Goal: Task Accomplishment & Management: Use online tool/utility

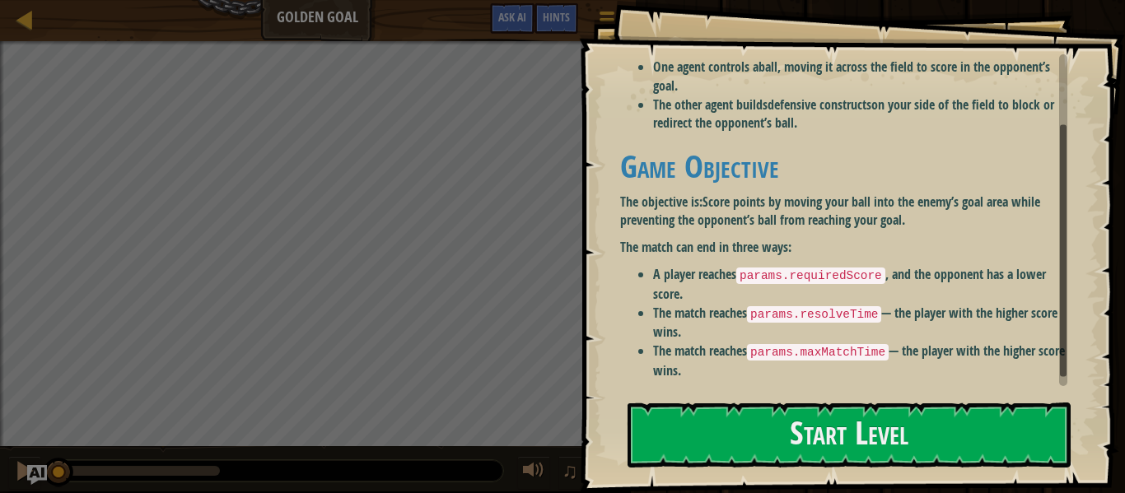
scroll to position [104, 0]
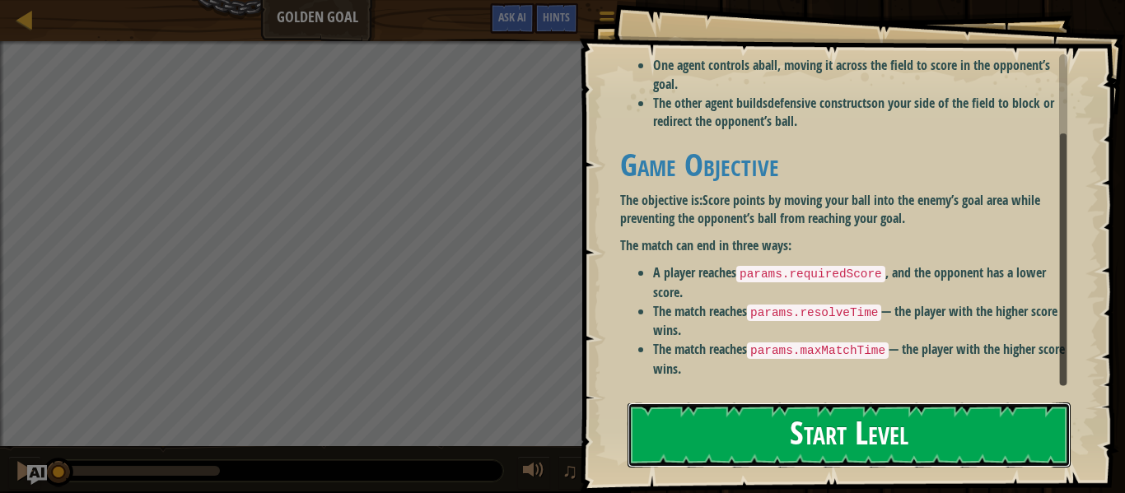
click at [903, 407] on button "Start Level" at bounding box center [849, 435] width 443 height 65
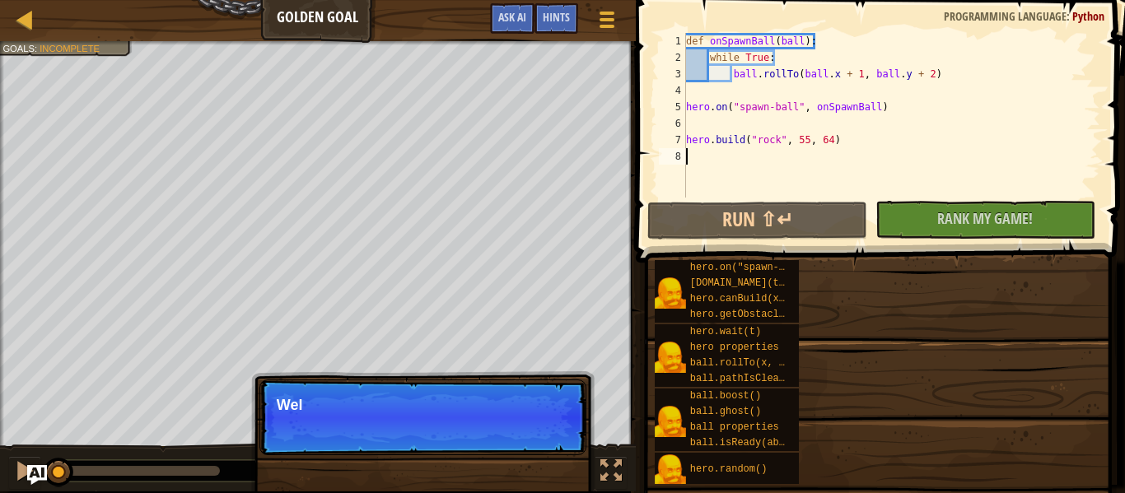
click at [876, 438] on div "hero.on("spawn-ball", f) [DOMAIN_NAME](type, x, y) hero.canBuild(x, y) hero.get…" at bounding box center [884, 372] width 460 height 226
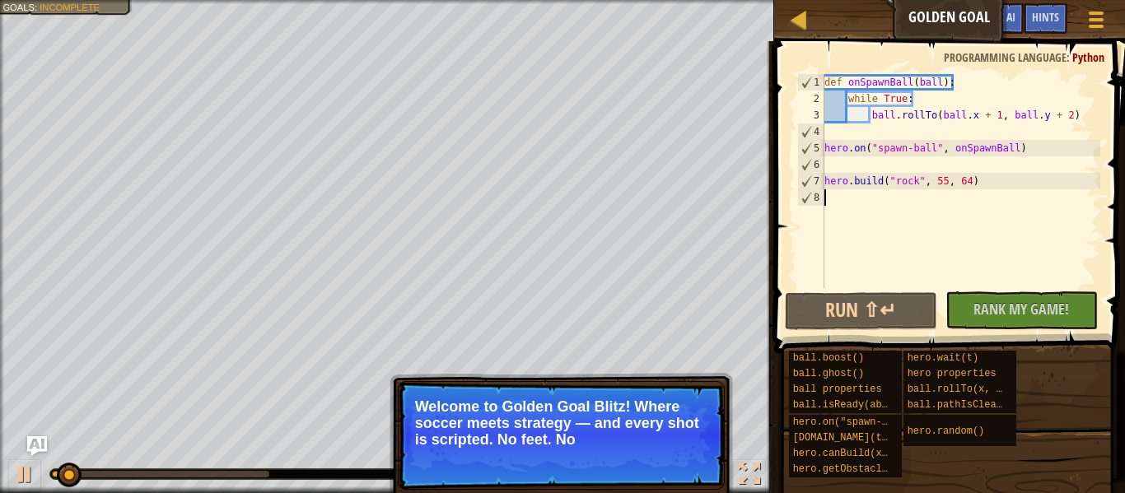
click at [941, 215] on div "def onSpawnBall ( ball ) : while True : ball . rollTo ( ball . x + 1 , ball . y…" at bounding box center [960, 197] width 279 height 247
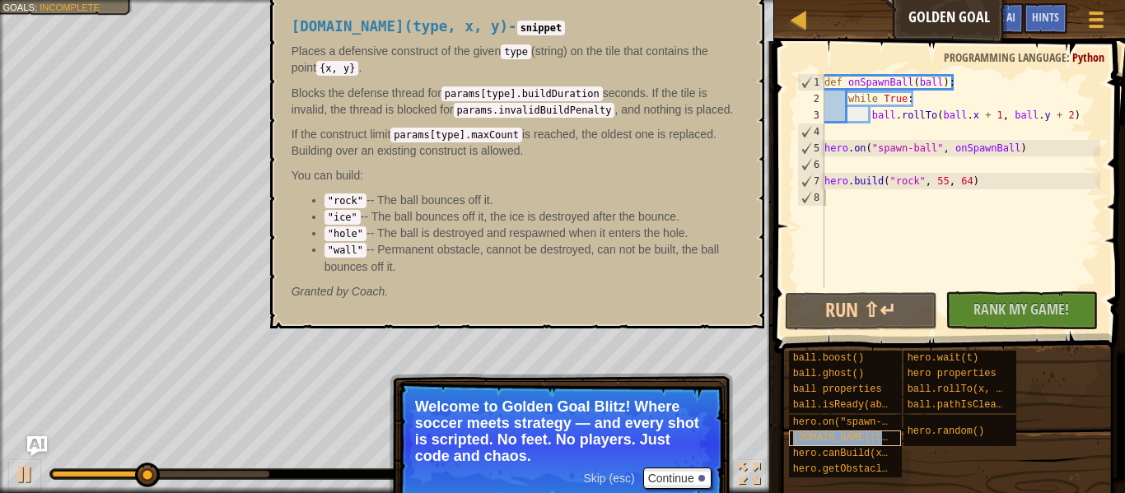
click at [865, 435] on span "[DOMAIN_NAME](type, x, y)" at bounding box center [867, 438] width 148 height 12
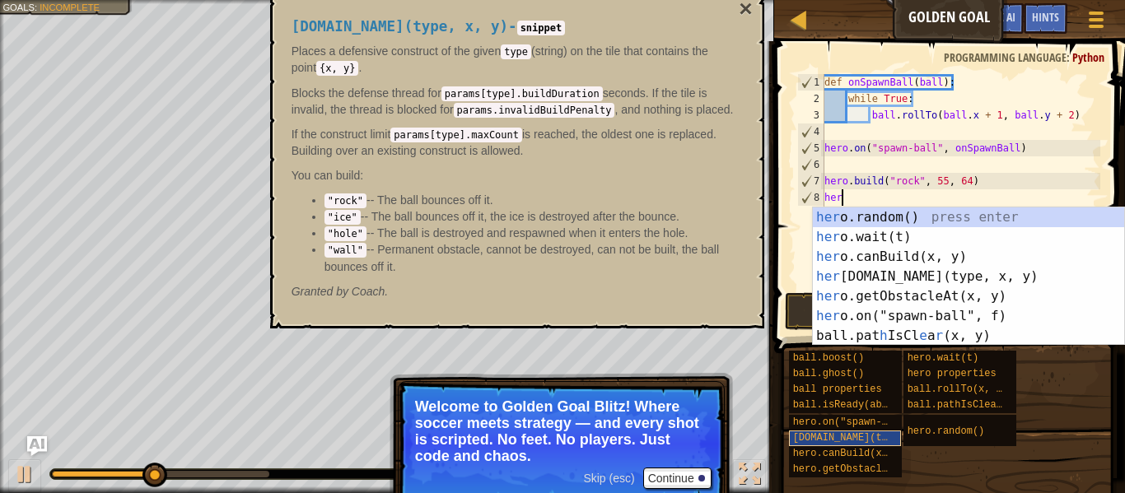
scroll to position [7, 2]
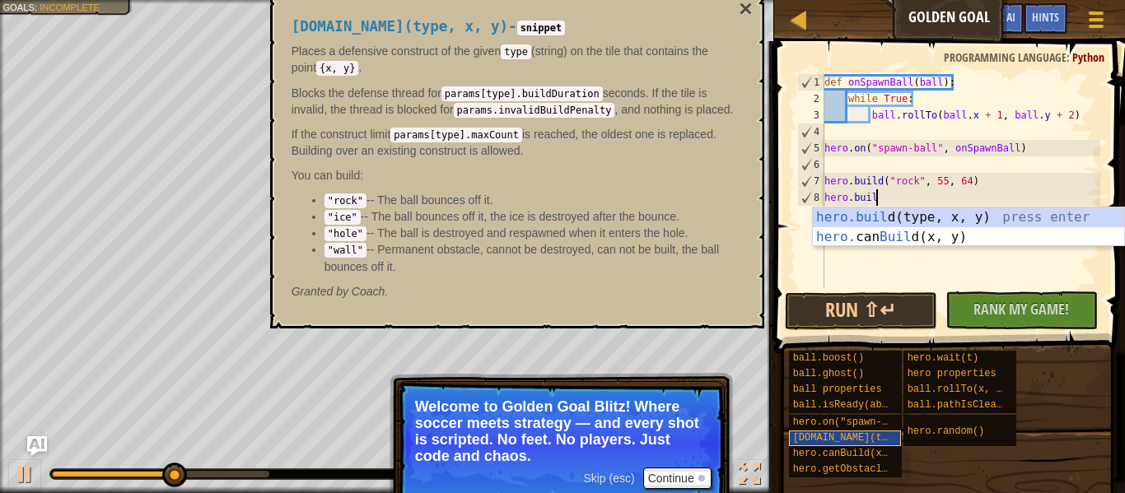
type textarea "hero.buil"
click at [925, 213] on div "hero.buil d(type, x, y) press enter hero. can Buil d(x, y) press enter" at bounding box center [968, 247] width 311 height 79
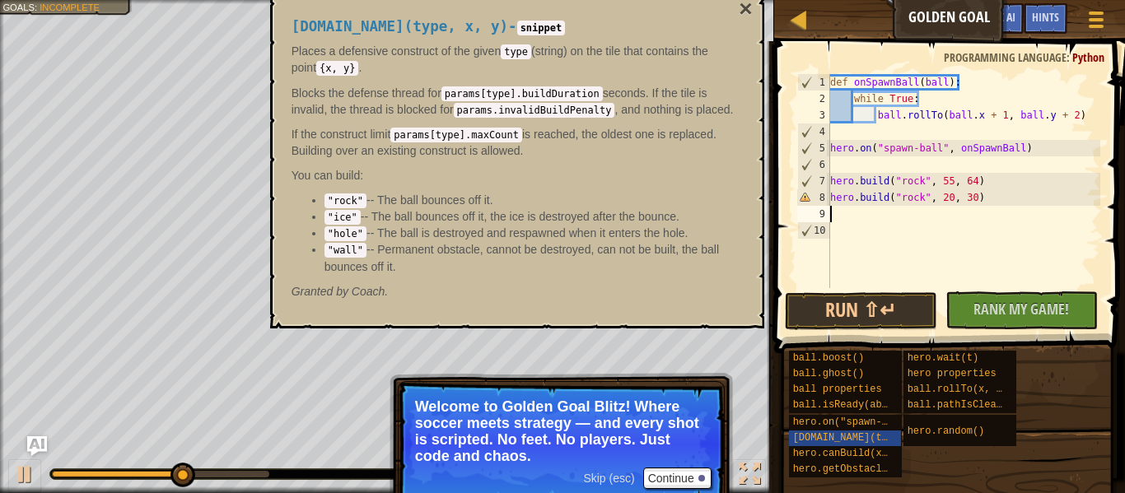
scroll to position [7, 0]
click at [952, 202] on div "def onSpawnBall ( ball ) : while True : ball . rollTo ( ball . x + 1 , ball . y…" at bounding box center [963, 197] width 273 height 247
type textarea "[DOMAIN_NAME]("rock", 15, 30)"
click at [971, 202] on div "def onSpawnBall ( ball ) : while True : ball . rollTo ( ball . x + 1 , ball . y…" at bounding box center [963, 197] width 273 height 247
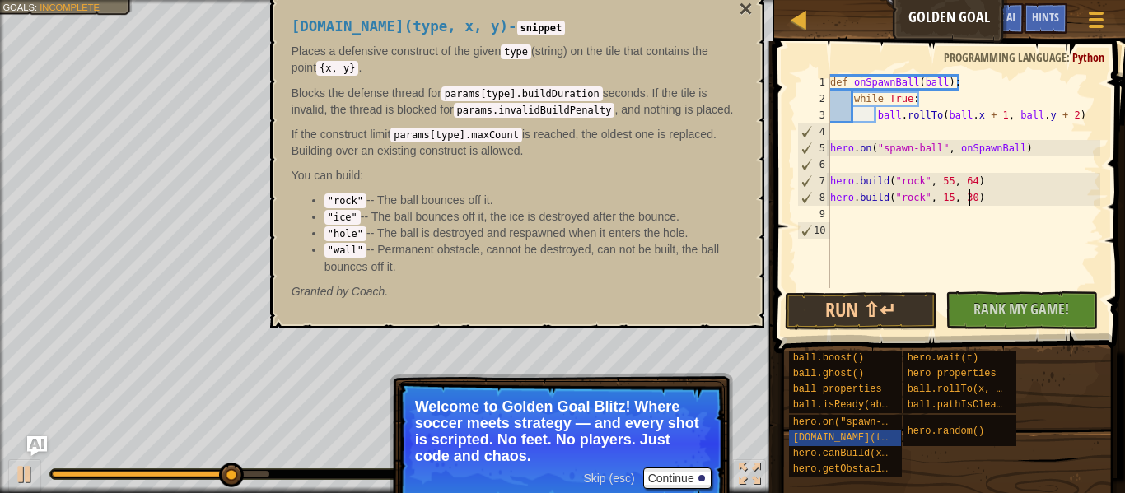
click at [974, 231] on div "def onSpawnBall ( ball ) : while True : ball . rollTo ( ball . x + 1 , ball . y…" at bounding box center [963, 197] width 273 height 247
click at [953, 216] on div "def onSpawnBall ( ball ) : while True : ball . rollTo ( ball . x + 1 , ball . y…" at bounding box center [963, 197] width 273 height 247
click at [957, 389] on span "ball.rollTo(x, y)" at bounding box center [958, 390] width 100 height 12
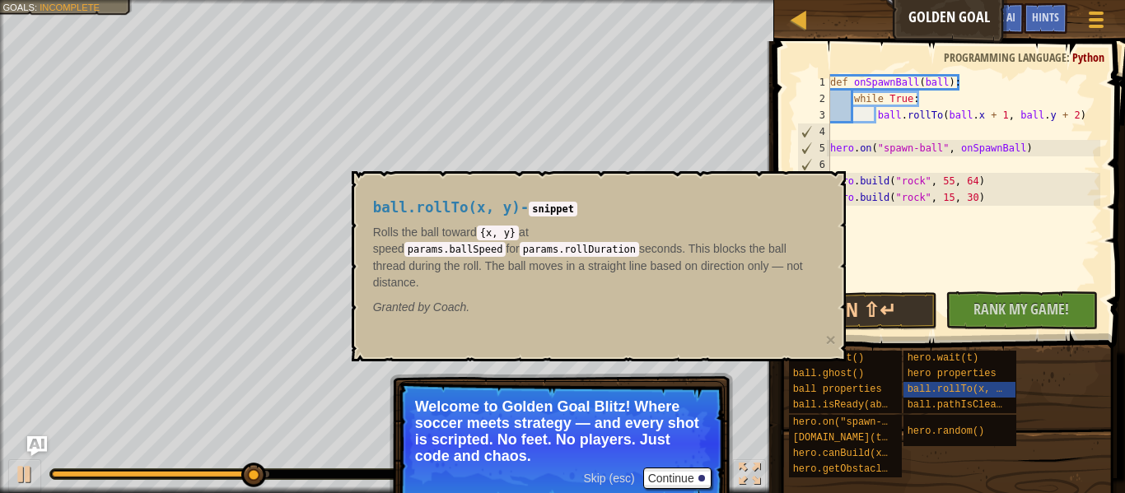
click at [893, 231] on div "def onSpawnBall ( ball ) : while True : ball . rollTo ( ball . x + 1 , ball . y…" at bounding box center [963, 197] width 273 height 247
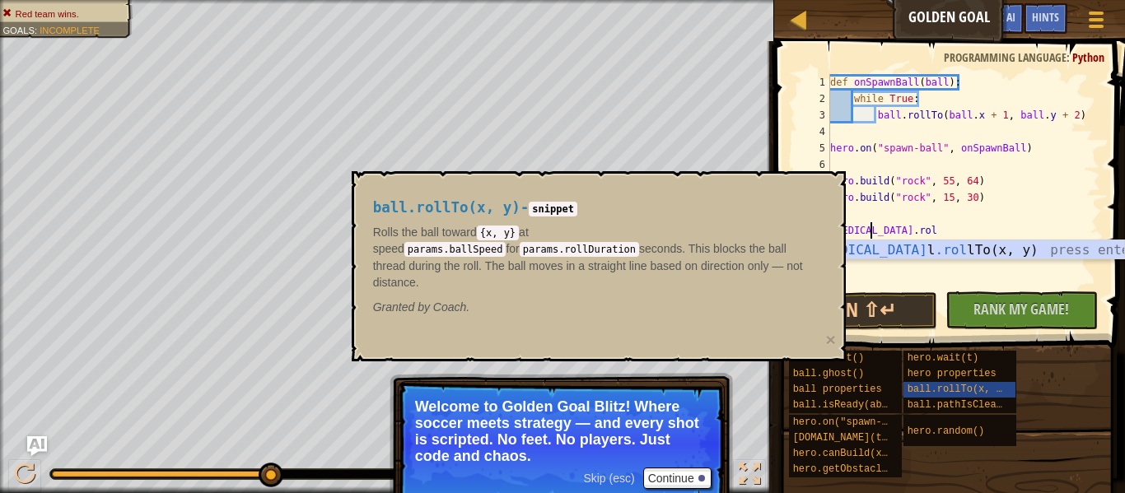
scroll to position [7, 6]
click at [906, 254] on div "[MEDICAL_DATA] l .roll To(x, y) press enter" at bounding box center [968, 270] width 311 height 59
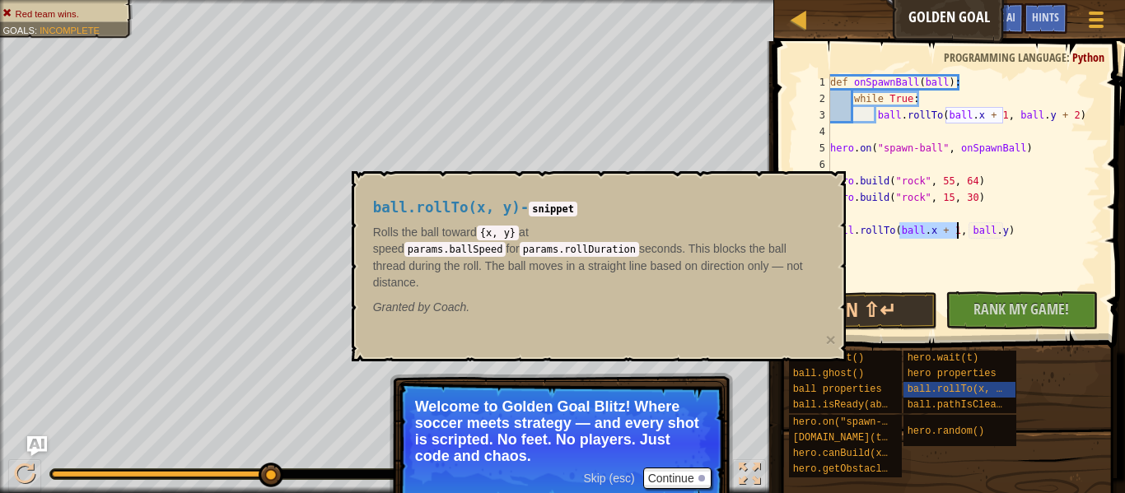
click at [932, 229] on div "def onSpawnBall ( ball ) : while True : ball . rollTo ( ball . x + 1 , ball . y…" at bounding box center [963, 181] width 273 height 214
click at [974, 231] on div "def onSpawnBall ( ball ) : while True : ball . rollTo ( ball . x + 1 , ball . y…" at bounding box center [963, 197] width 273 height 247
click at [918, 363] on span "hero.wait(t)" at bounding box center [943, 359] width 71 height 12
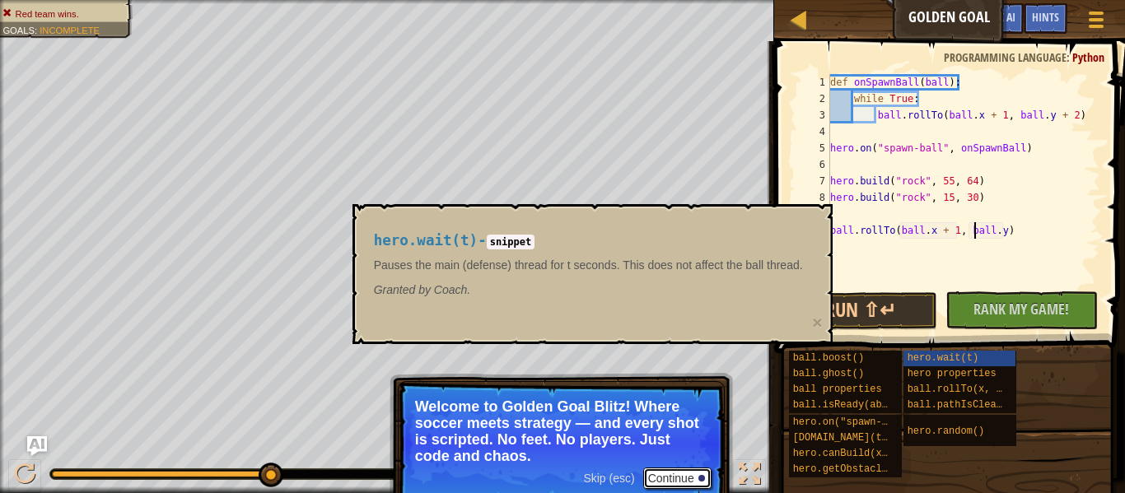
click at [677, 483] on button "Continue" at bounding box center [677, 478] width 68 height 21
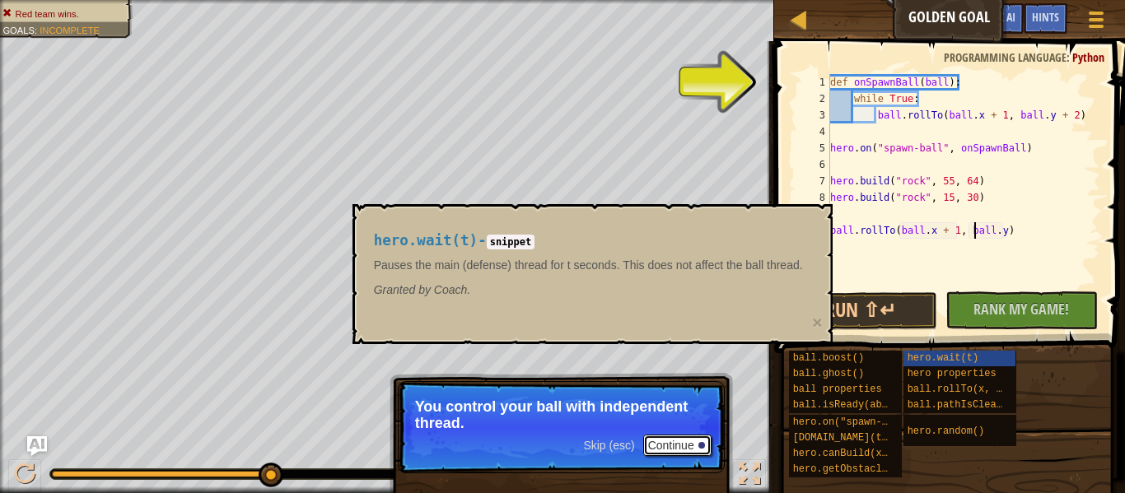
click at [686, 449] on button "Continue" at bounding box center [677, 445] width 68 height 21
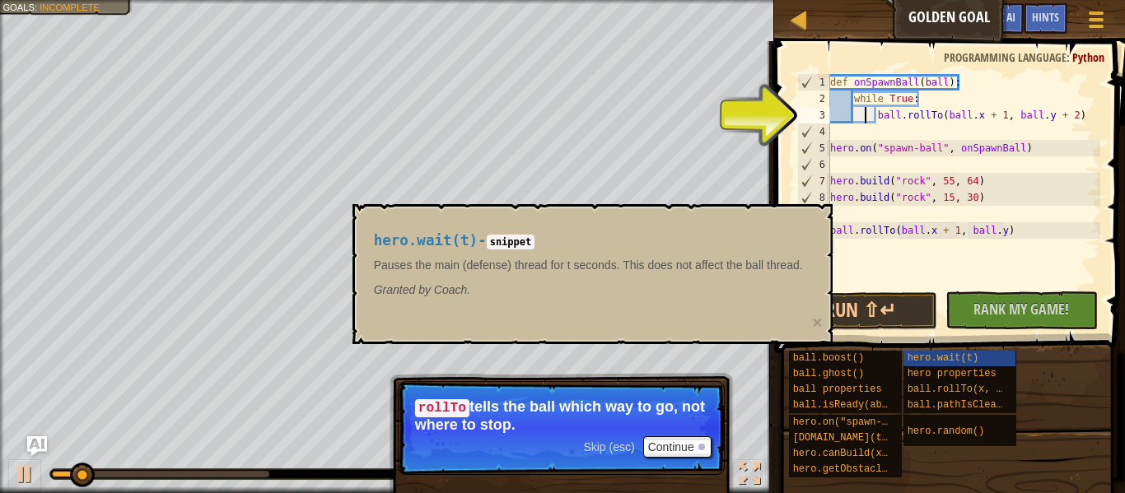
click at [867, 111] on div "def onSpawnBall ( ball ) : while True : ball . rollTo ( ball . x + 1 , ball . y…" at bounding box center [963, 197] width 273 height 247
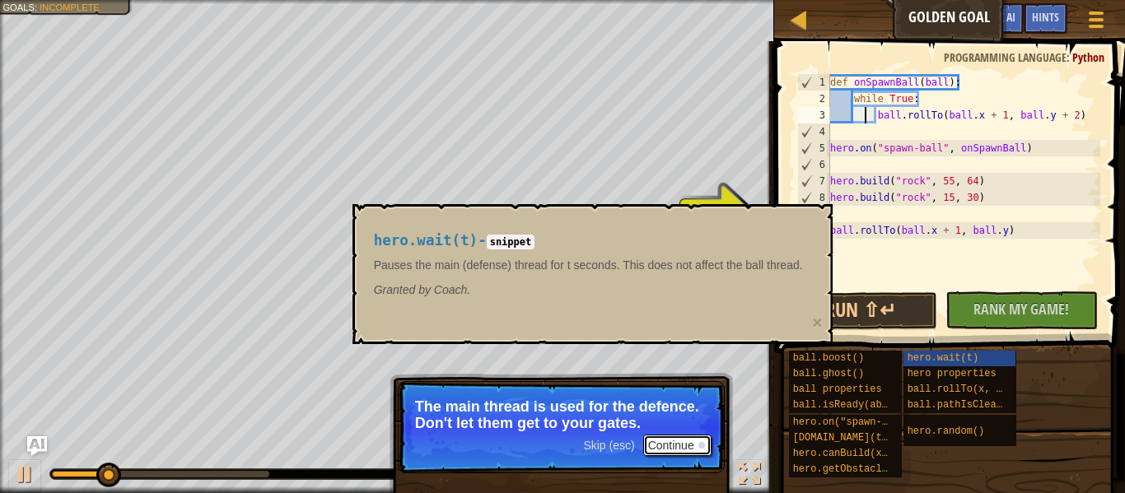
click at [683, 444] on button "Continue" at bounding box center [677, 445] width 68 height 21
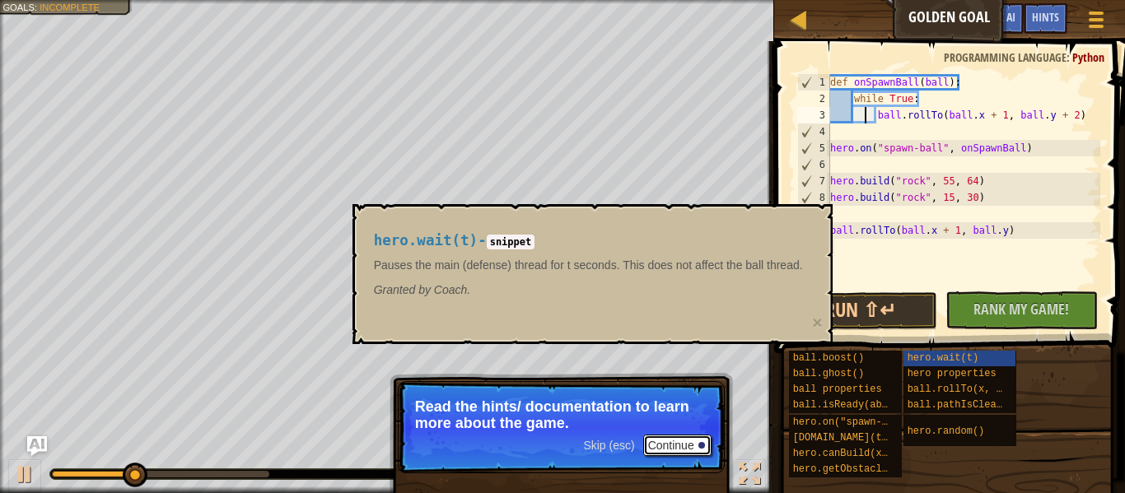
click at [683, 447] on button "Continue" at bounding box center [677, 445] width 68 height 21
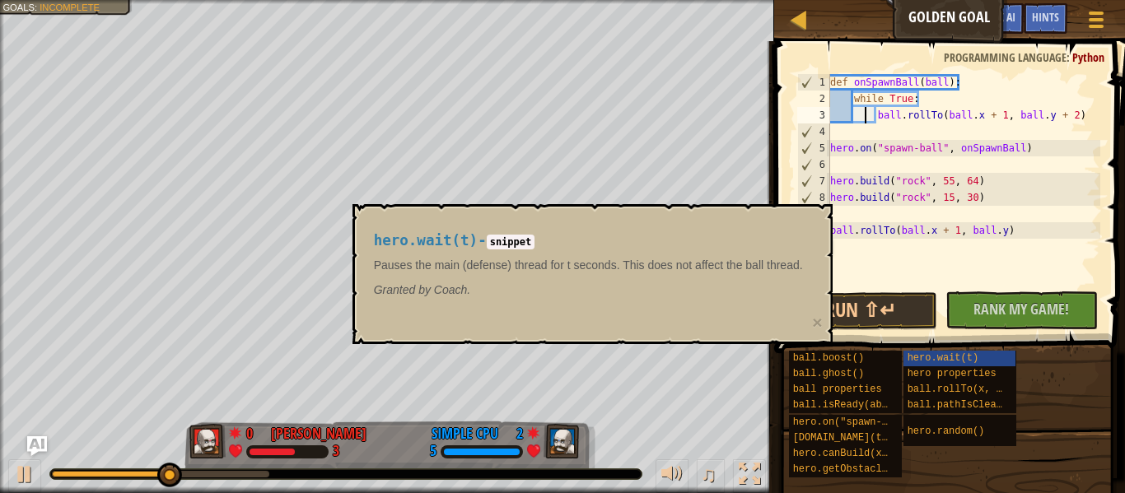
click at [979, 120] on div "def onSpawnBall ( ball ) : while True : ball . rollTo ( ball . x + 1 , ball . y…" at bounding box center [963, 197] width 273 height 247
click at [1006, 118] on div "def onSpawnBall ( ball ) : while True : ball . rollTo ( ball . x + 1 , ball . y…" at bounding box center [963, 197] width 273 height 247
click at [1049, 115] on div "def onSpawnBall ( ball ) : while True : ball . rollTo ( ball .30 , ball . y + 2…" at bounding box center [963, 197] width 273 height 247
click at [1054, 119] on div "def onSpawnBall ( ball ) : while True : ball . rollTo ( ball .30 , ball . y + 2…" at bounding box center [963, 197] width 273 height 247
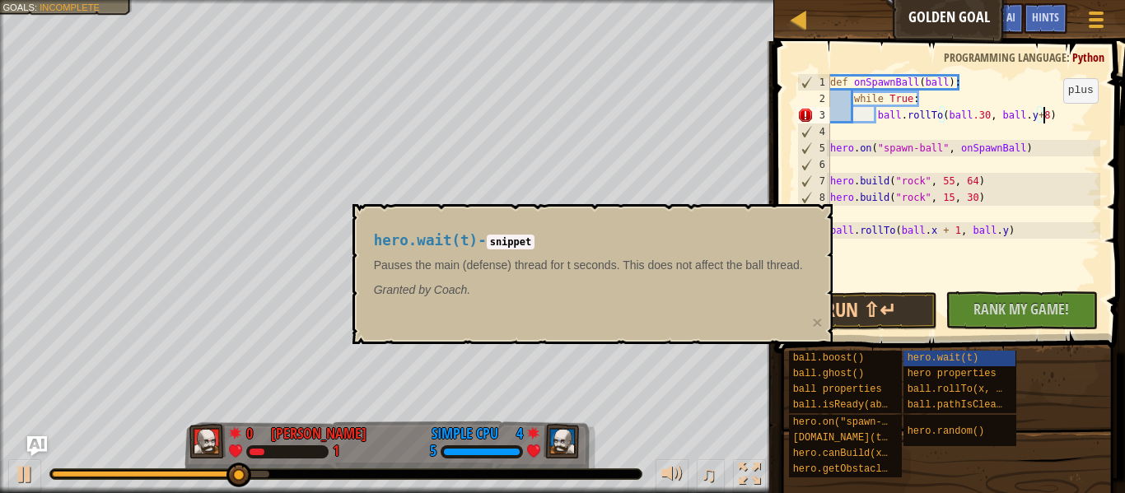
scroll to position [7, 30]
click at [983, 116] on div "def onSpawnBall ( ball ) : while True : ball . rollTo ( ball .30 , ball . y + 8…" at bounding box center [963, 197] width 273 height 247
click at [974, 116] on div "def onSpawnBall ( ball ) : while True : ball . rollTo ( ball .30 , ball . y + 8…" at bounding box center [963, 197] width 273 height 247
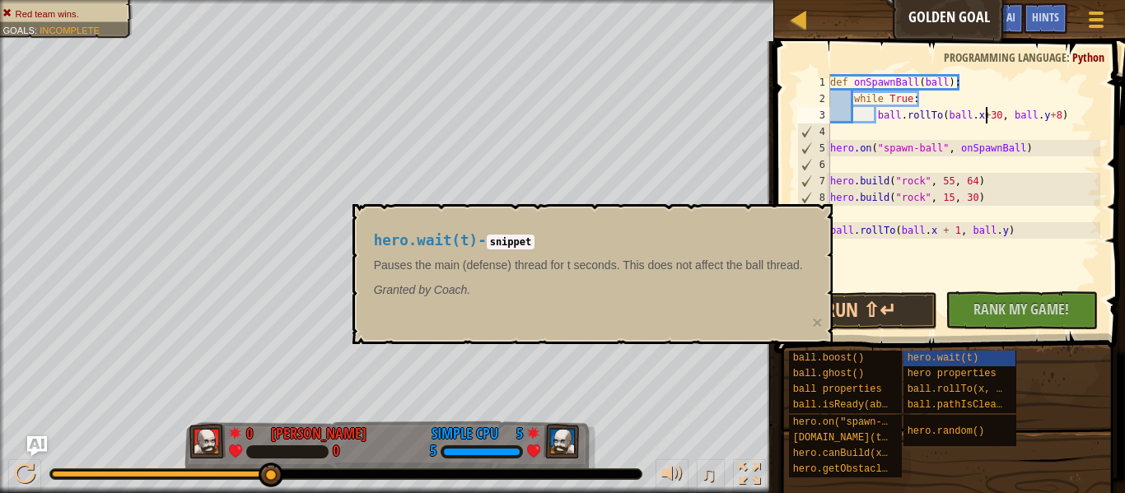
click at [1061, 147] on div "def onSpawnBall ( ball ) : while True : ball . rollTo ( ball . x + 30 , ball . …" at bounding box center [963, 197] width 273 height 247
type textarea "hero.on("spawn-ball", onSpawnBall)"
click at [1024, 317] on span "Rank My Game!" at bounding box center [1022, 309] width 96 height 21
click at [1039, 255] on div "def onSpawnBall ( ball ) : while True : ball . rollTo ( ball . x + 30 , ball . …" at bounding box center [963, 197] width 273 height 247
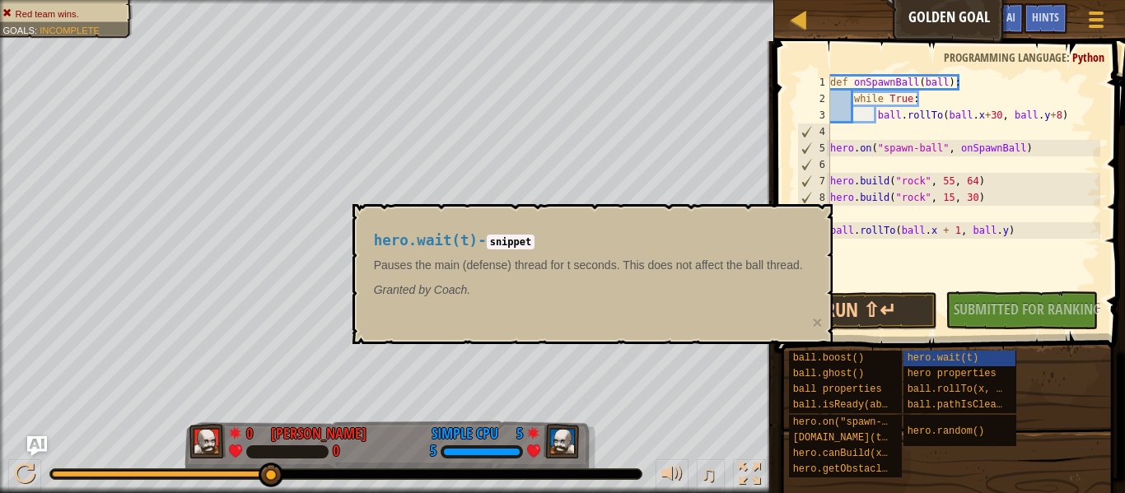
click at [1022, 236] on div "def onSpawnBall ( ball ) : while True : ball . rollTo ( ball . x + 30 , ball . …" at bounding box center [963, 197] width 273 height 247
click at [904, 103] on div "def onSpawnBall ( ball ) : while True : ball . rollTo ( ball . x + 30 , ball . …" at bounding box center [963, 197] width 273 height 247
type textarea "while True:"
click at [902, 128] on div "def onSpawnBall ( ball ) : while True : ball . rollTo ( ball . x + 30 , ball . …" at bounding box center [963, 197] width 273 height 247
click at [535, 239] on code "snippet" at bounding box center [511, 242] width 49 height 15
